Goal: Task Accomplishment & Management: Use online tool/utility

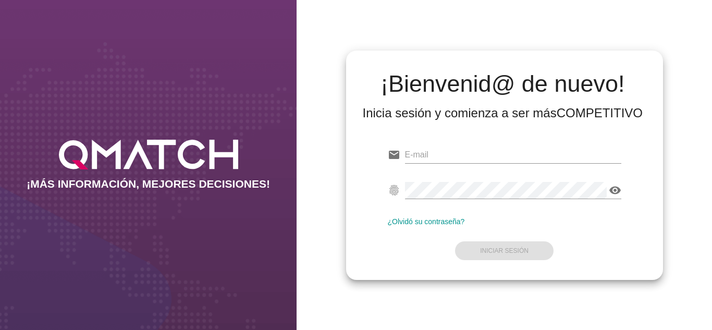
type input "oscargerman.reyrojas@cencosud.com.co"
click at [396, 261] on form "email oscargerman.reyrojas@cencosud.com.co fingerprint visibility ¿Olvidó su co…" at bounding box center [505, 201] width 234 height 123
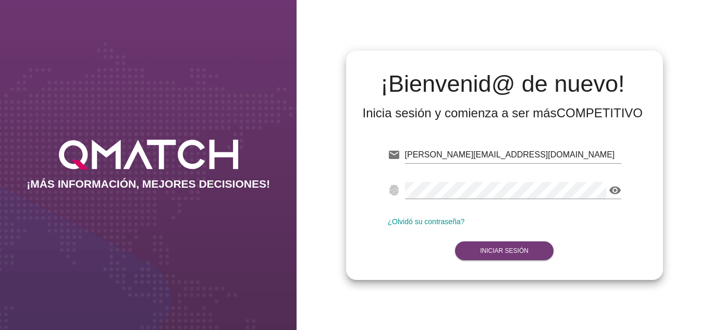
click at [482, 254] on strong "Iniciar Sesión" at bounding box center [504, 250] width 48 height 7
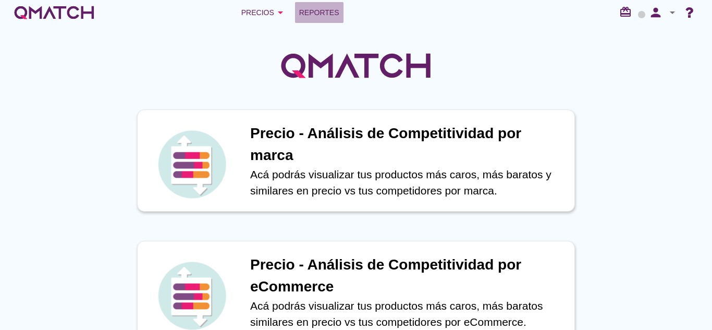
click at [325, 16] on span "Reportes" at bounding box center [319, 12] width 40 height 13
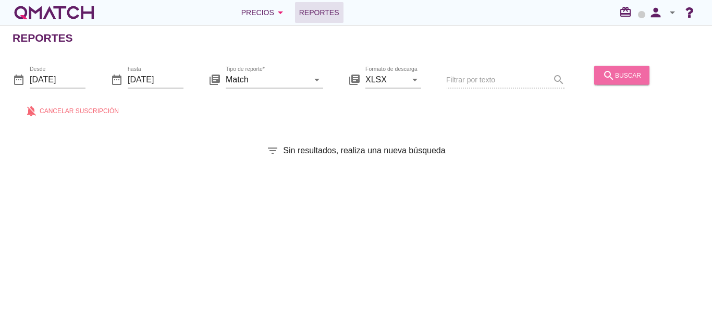
click at [610, 79] on icon "search" at bounding box center [609, 75] width 13 height 13
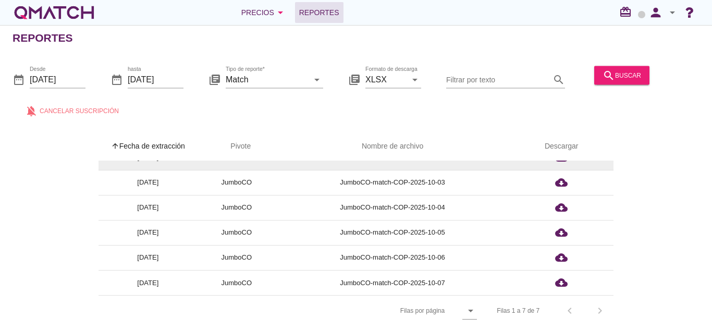
scroll to position [4, 0]
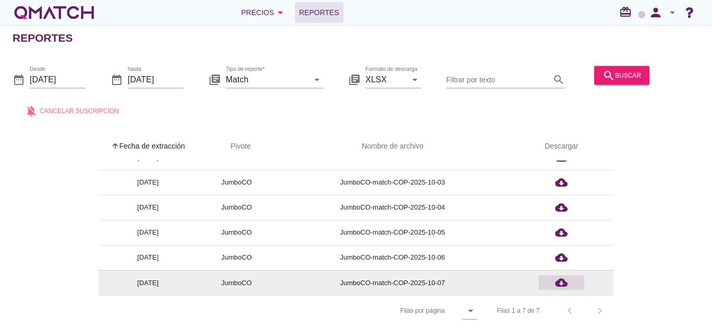
click at [558, 277] on icon "cloud_download" at bounding box center [561, 282] width 13 height 13
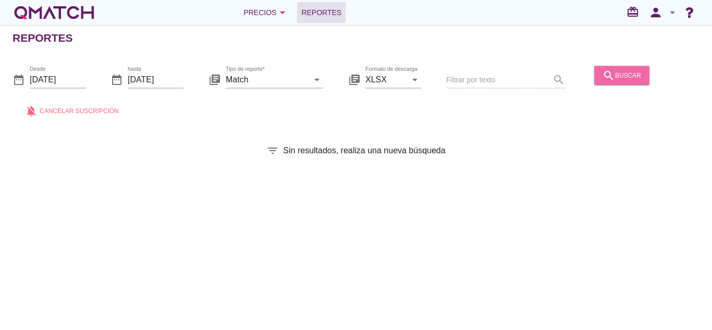
click at [612, 76] on icon "search" at bounding box center [609, 75] width 13 height 13
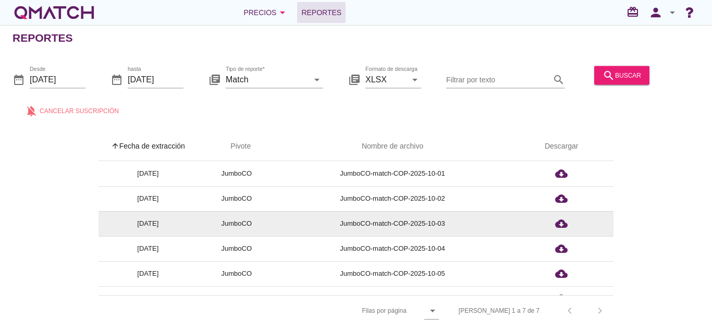
scroll to position [41, 0]
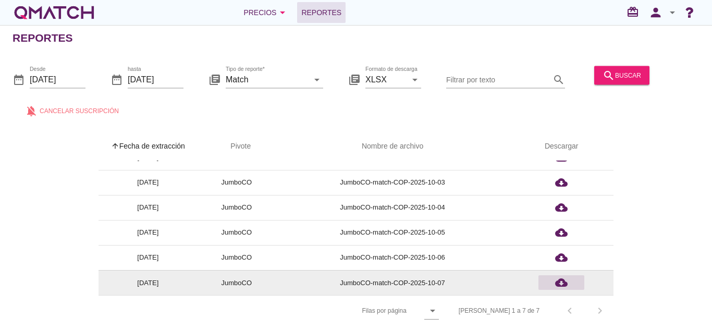
click at [563, 284] on icon "cloud_download" at bounding box center [561, 282] width 13 height 13
